Goal: Information Seeking & Learning: Learn about a topic

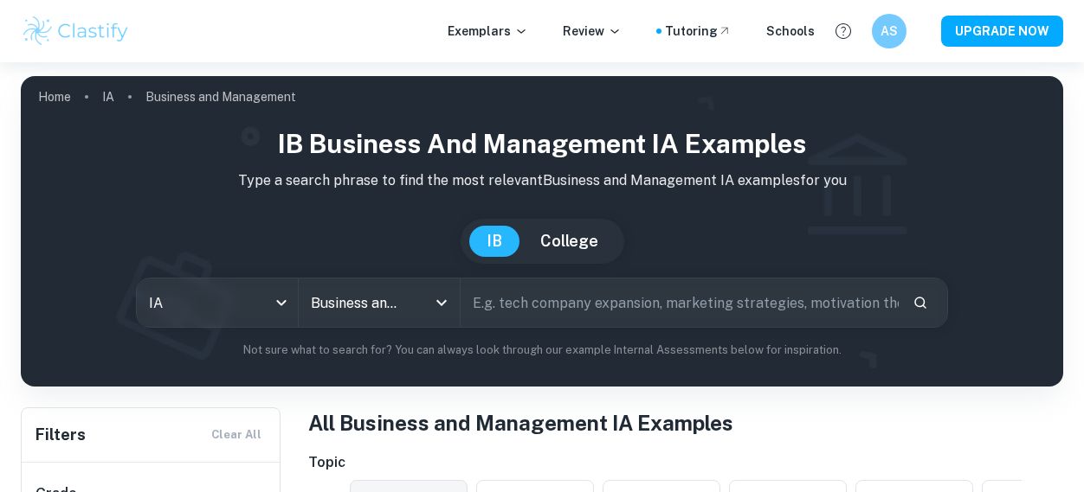
scroll to position [251, 0]
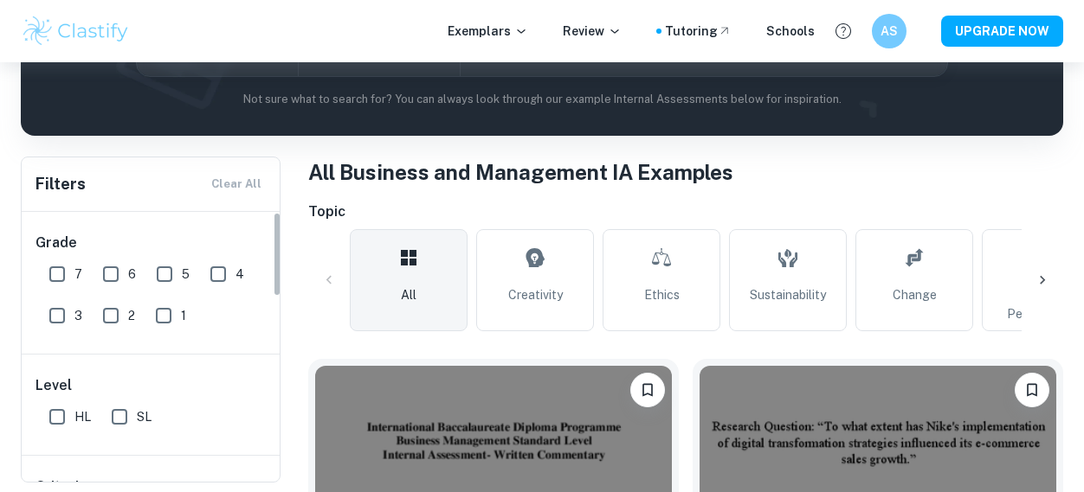
click at [69, 273] on input "7" at bounding box center [57, 274] width 35 height 35
checkbox input "true"
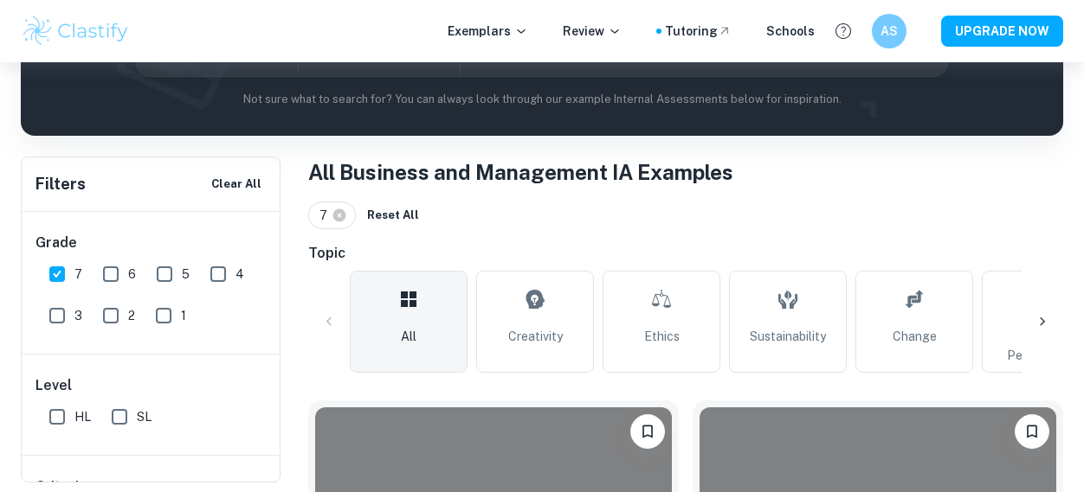
click at [63, 420] on input "HL" at bounding box center [57, 417] width 35 height 35
checkbox input "true"
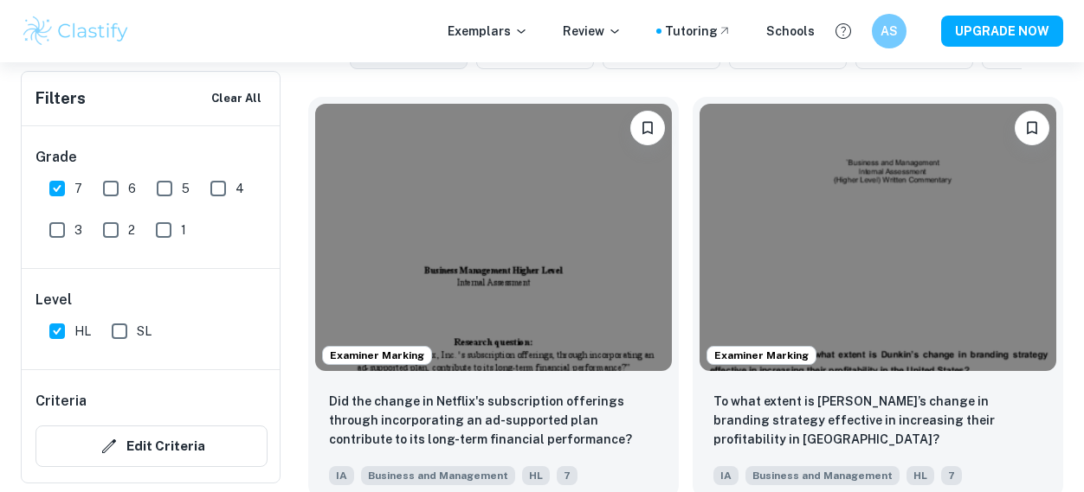
scroll to position [566, 0]
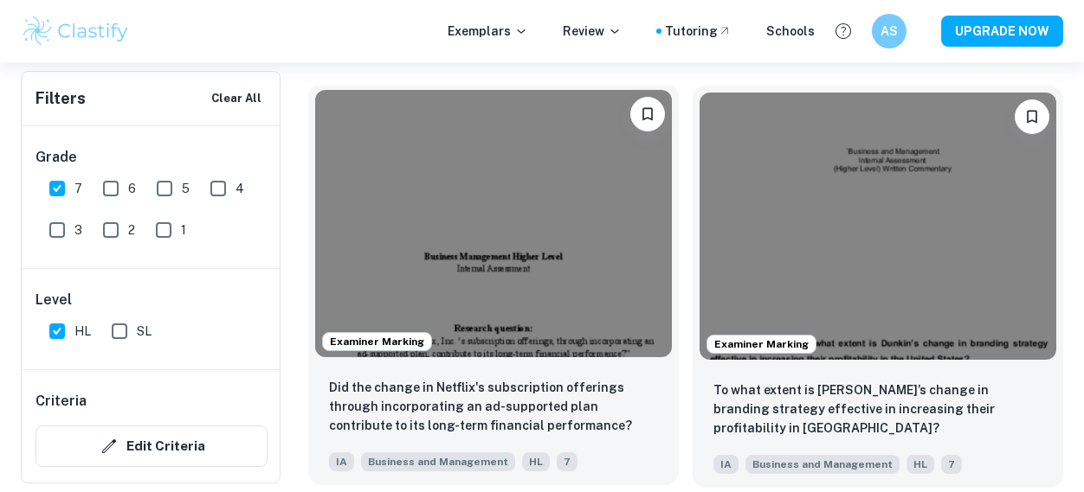
click at [485, 287] on img at bounding box center [493, 223] width 357 height 267
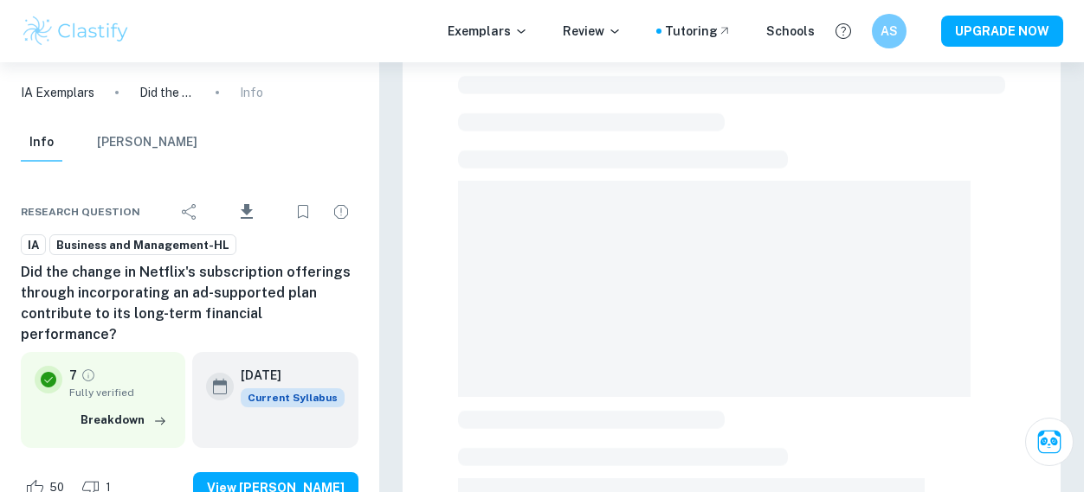
scroll to position [55, 0]
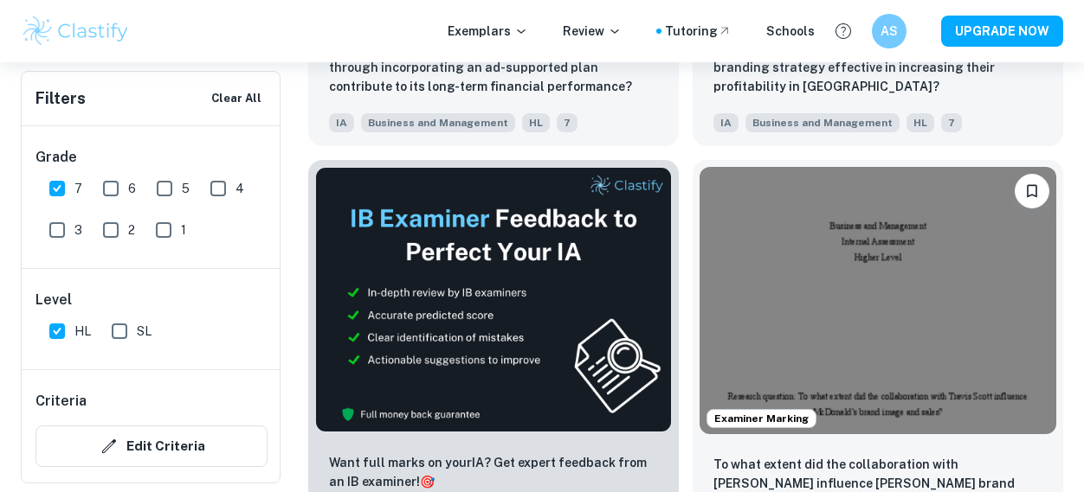
scroll to position [914, 0]
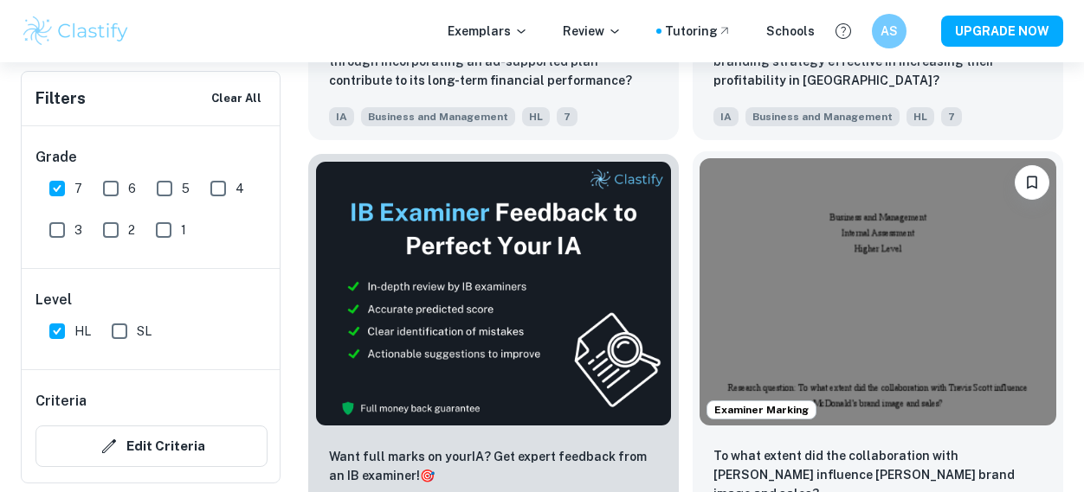
click at [827, 317] on img at bounding box center [877, 291] width 357 height 267
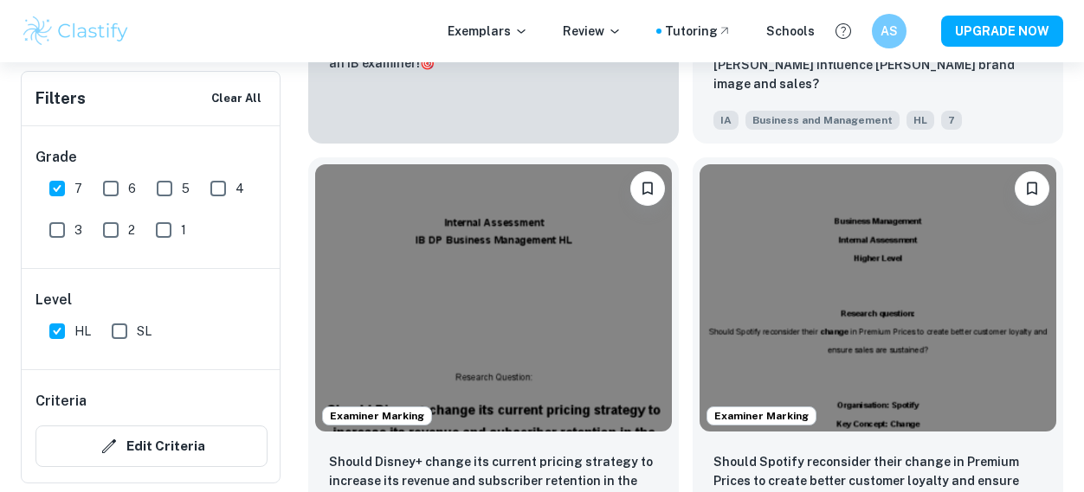
scroll to position [1328, 0]
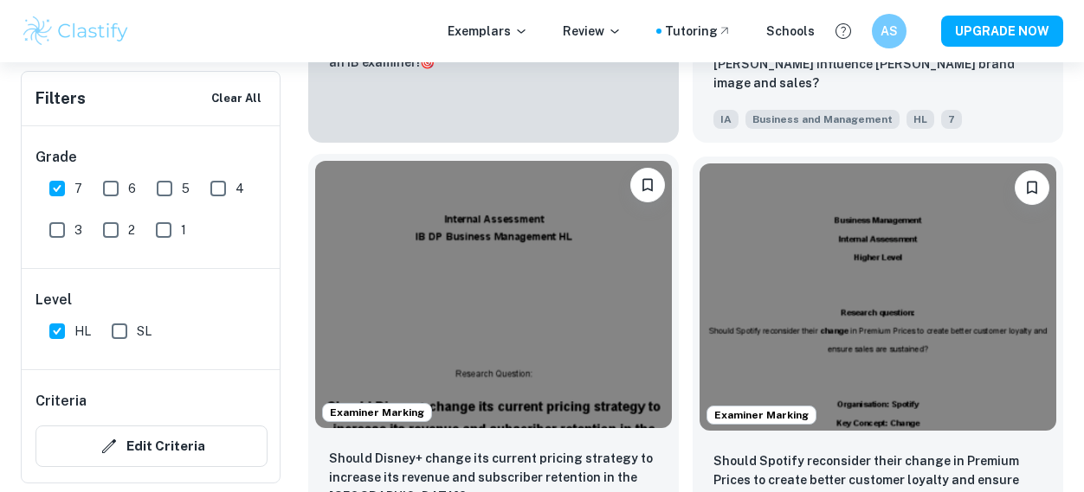
click at [544, 243] on img at bounding box center [493, 294] width 357 height 267
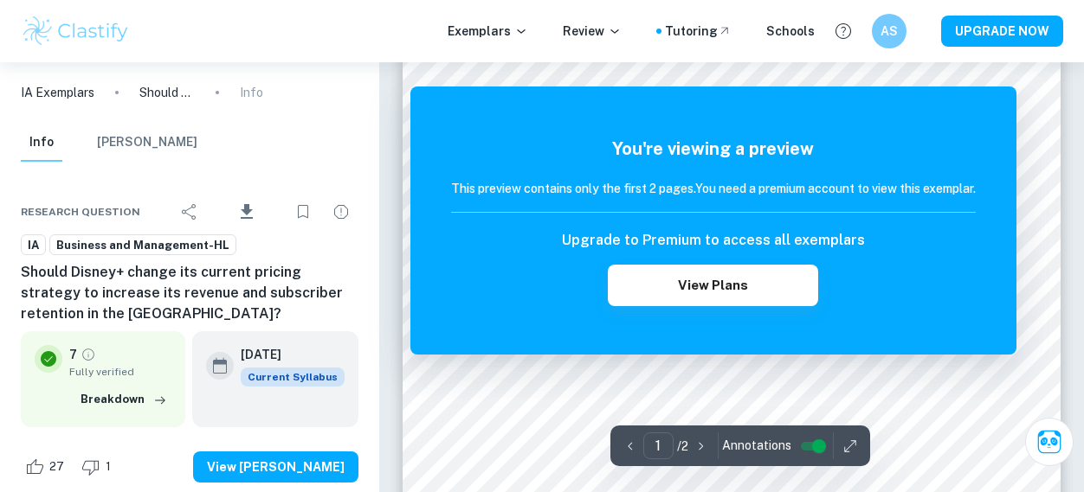
scroll to position [114, 0]
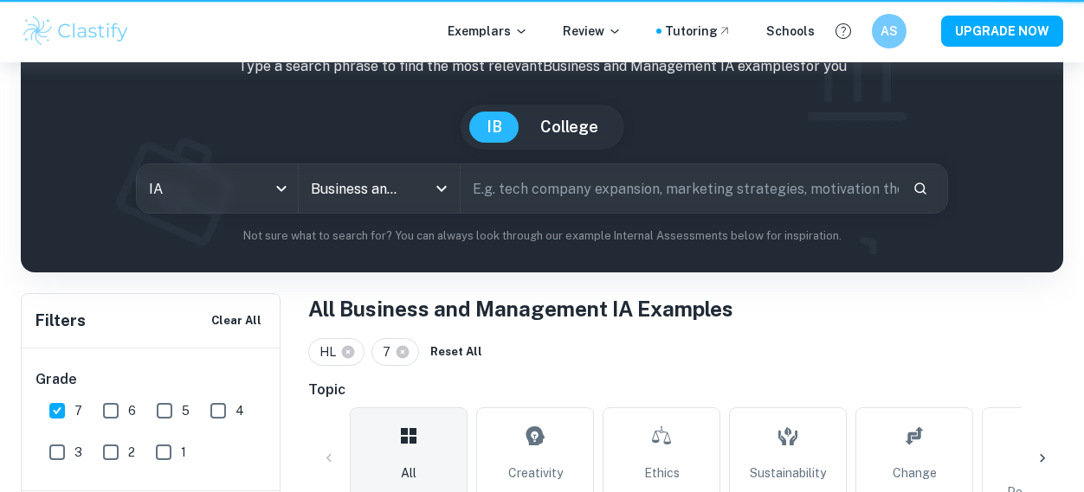
scroll to position [1328, 0]
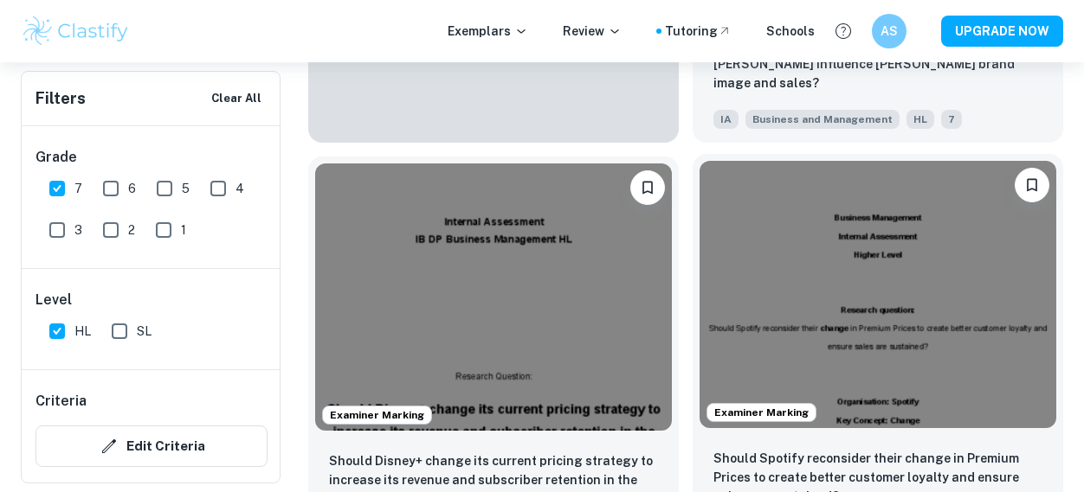
click at [840, 355] on img at bounding box center [877, 294] width 357 height 267
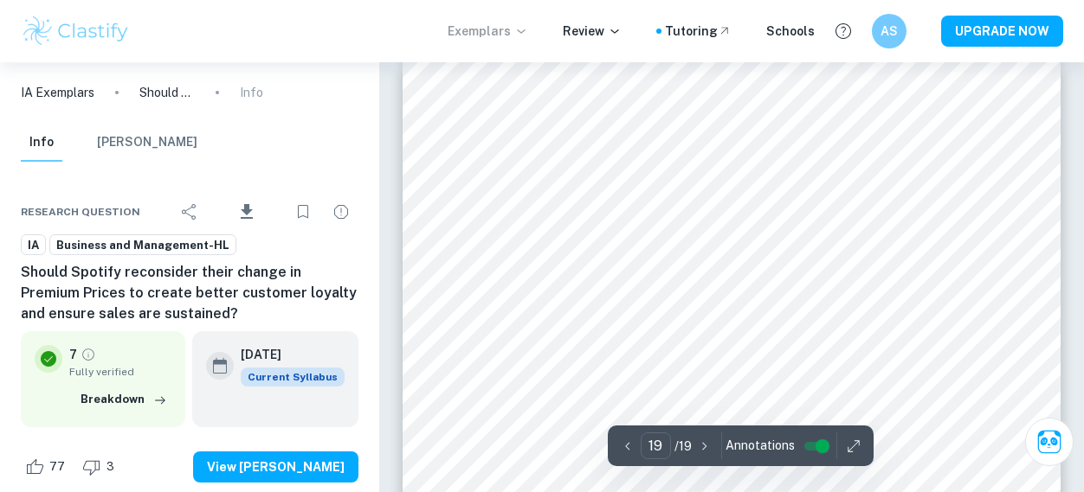
scroll to position [16354, 0]
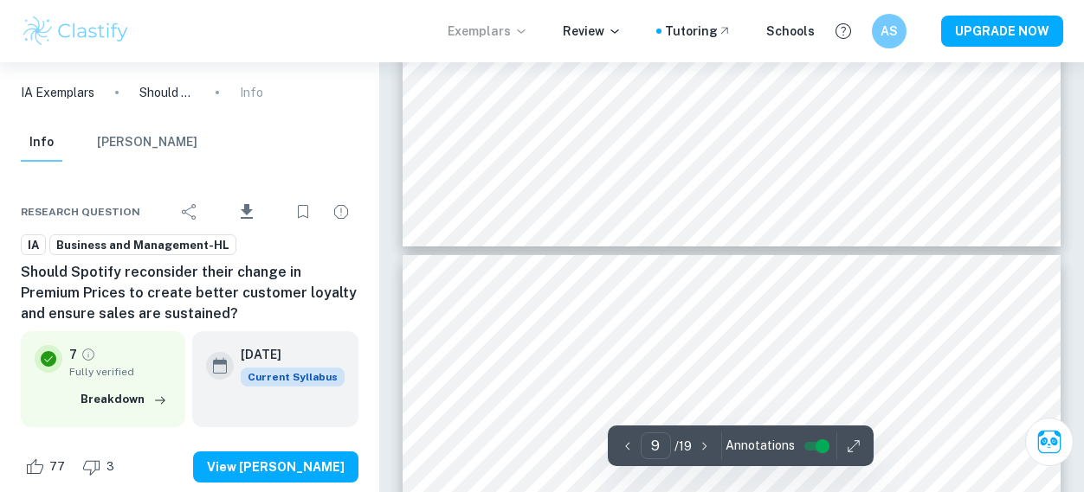
type input "10"
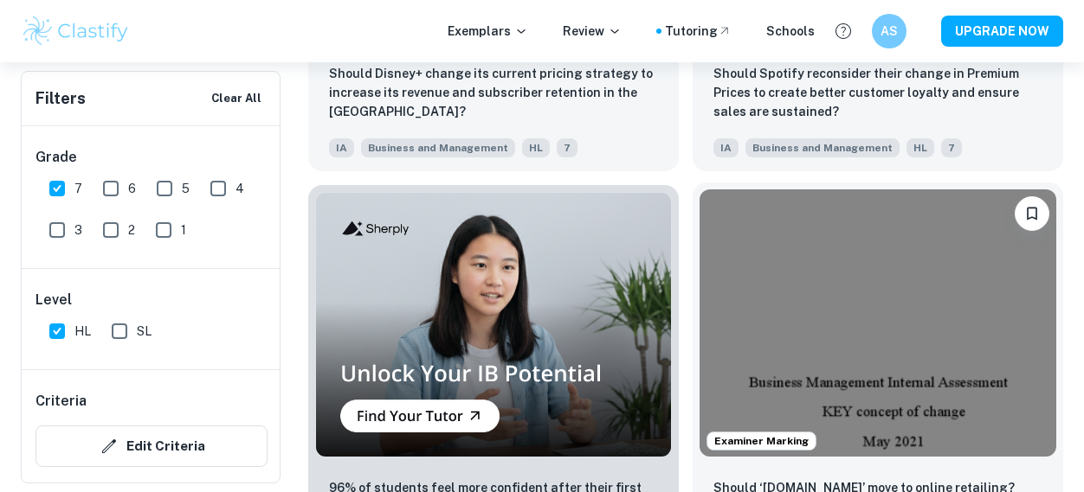
scroll to position [1717, 0]
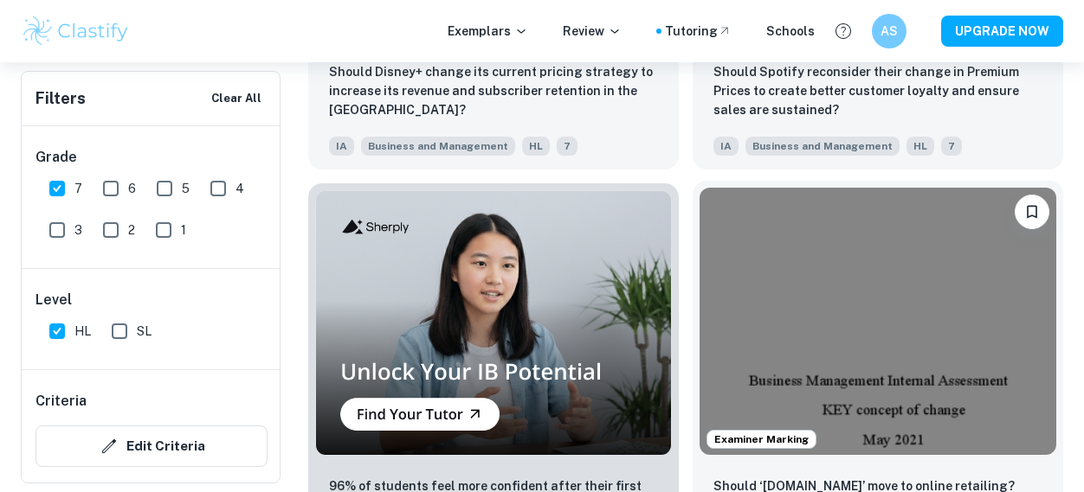
click at [800, 250] on img at bounding box center [877, 321] width 357 height 267
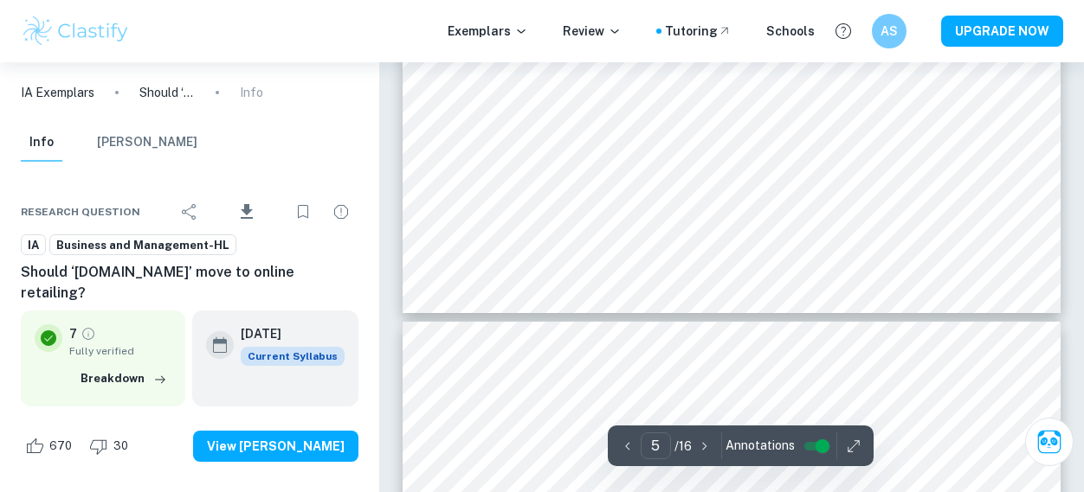
scroll to position [4668, 0]
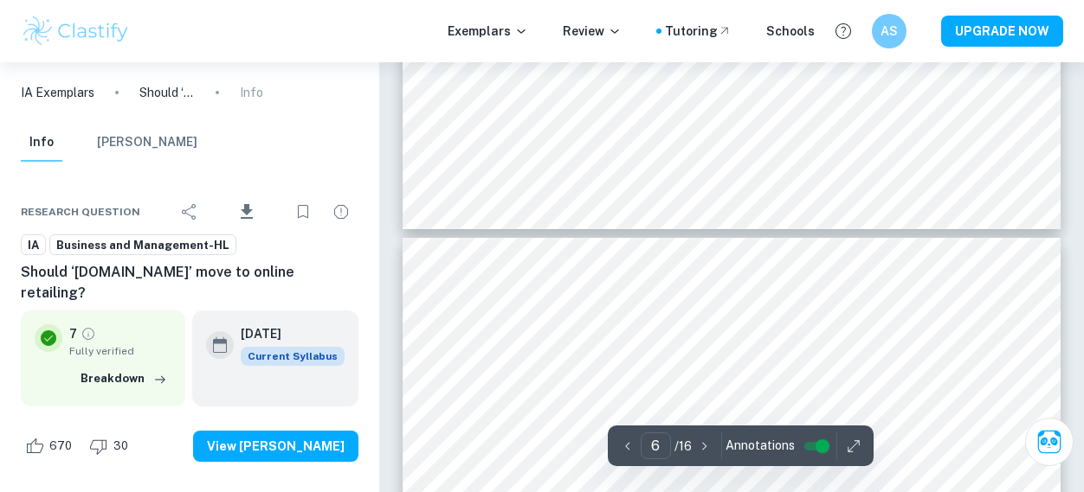
type input "5"
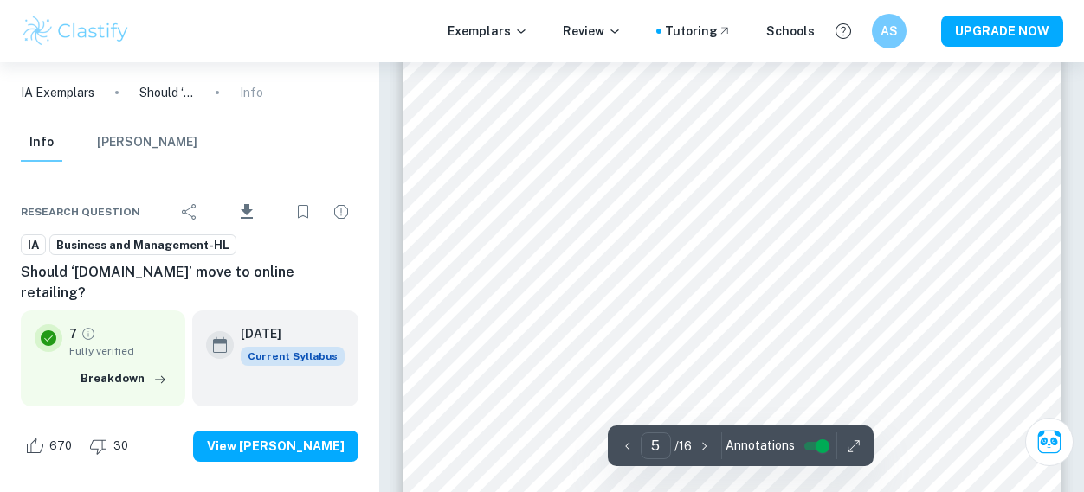
scroll to position [4209, 0]
